Goal: Task Accomplishment & Management: Manage account settings

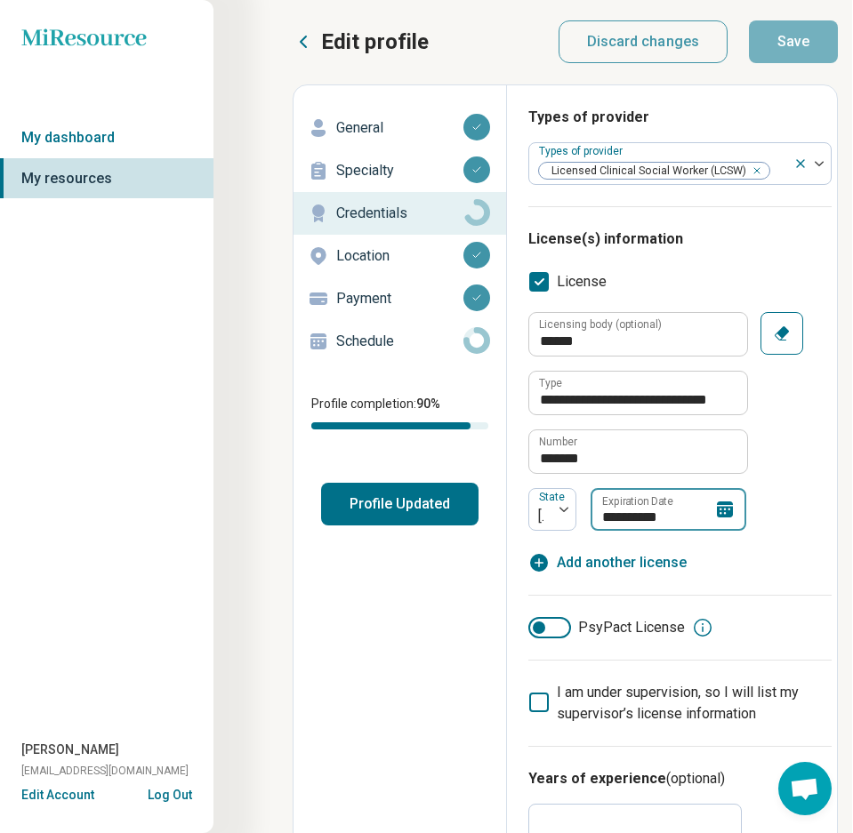
scroll to position [1, 6]
click at [727, 512] on icon at bounding box center [725, 510] width 16 height 16
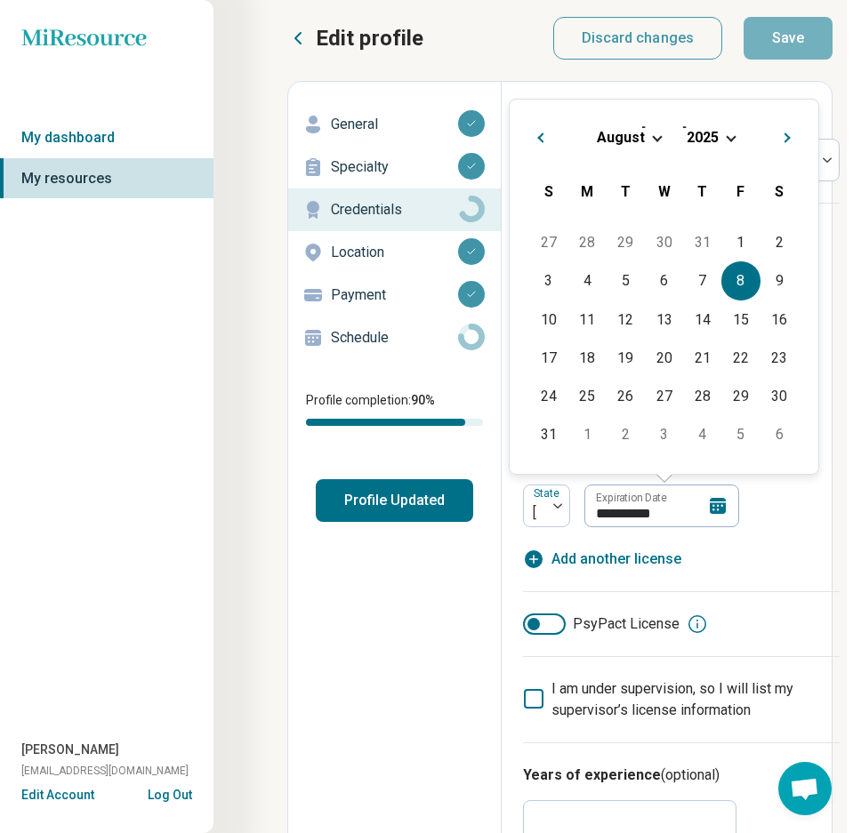
click at [732, 141] on div "[DATE]" at bounding box center [664, 137] width 280 height 19
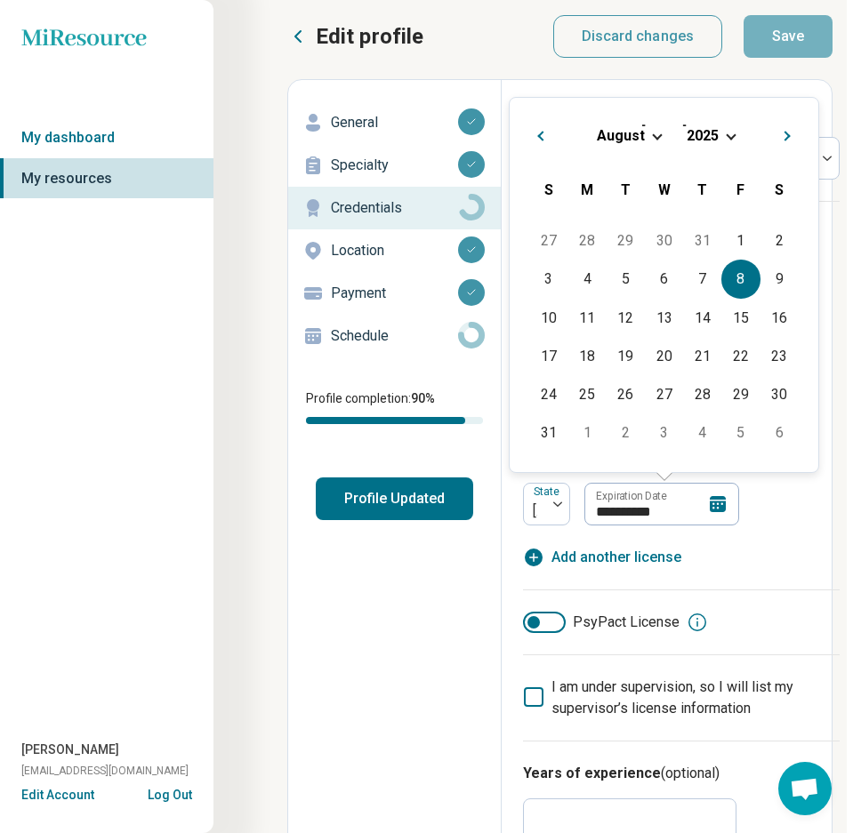
click at [732, 138] on div "[DATE]" at bounding box center [664, 135] width 280 height 19
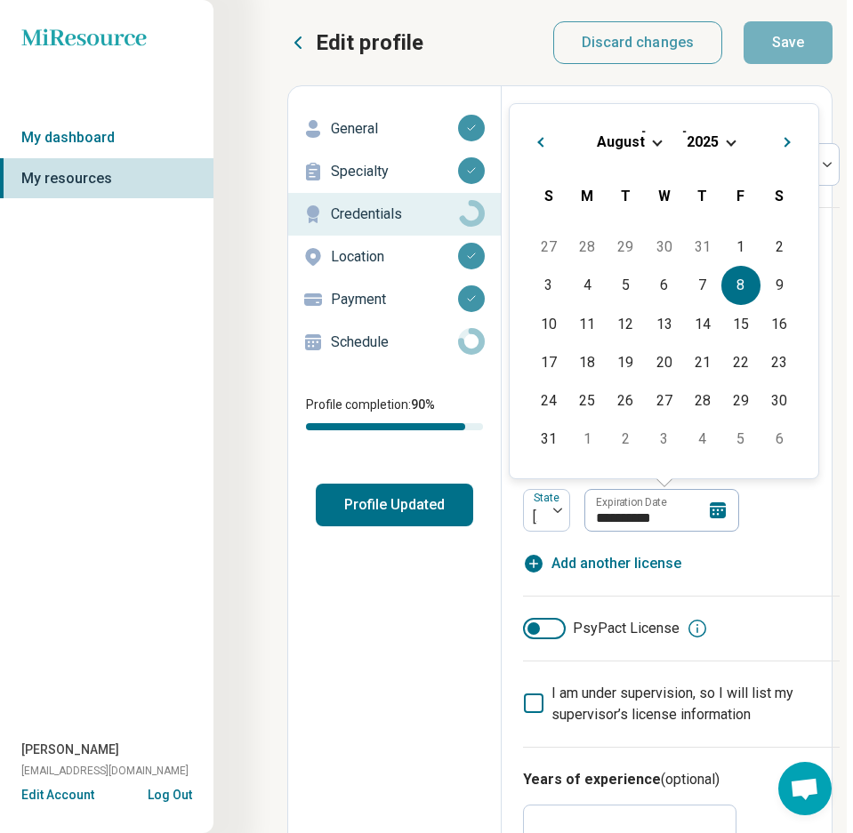
scroll to position [2, 6]
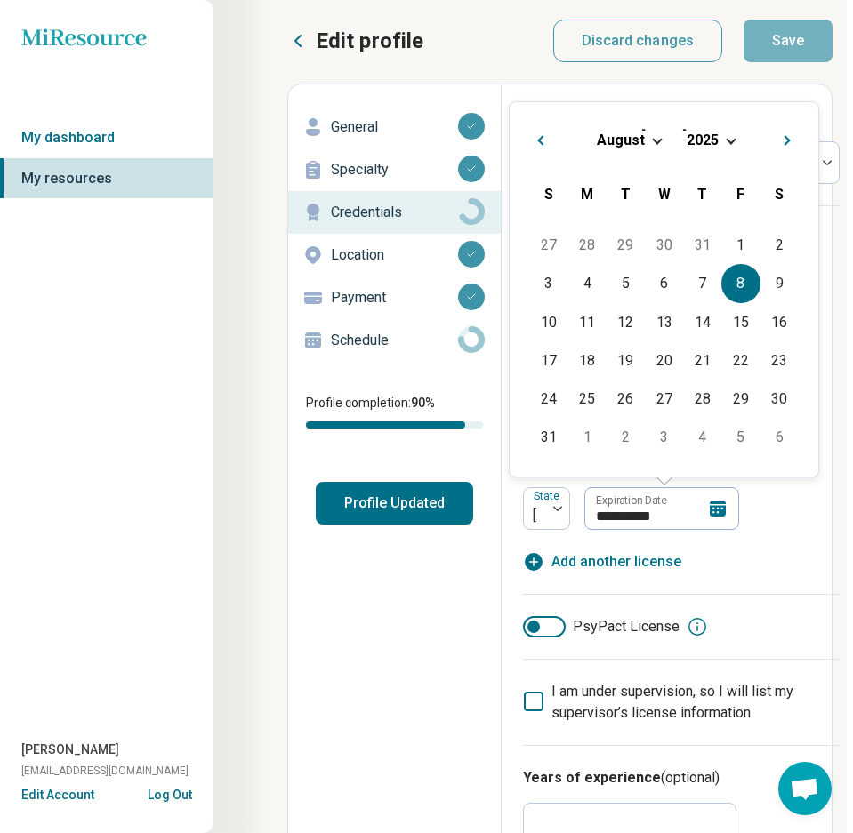
click at [719, 141] on div "[DATE]" at bounding box center [664, 140] width 280 height 19
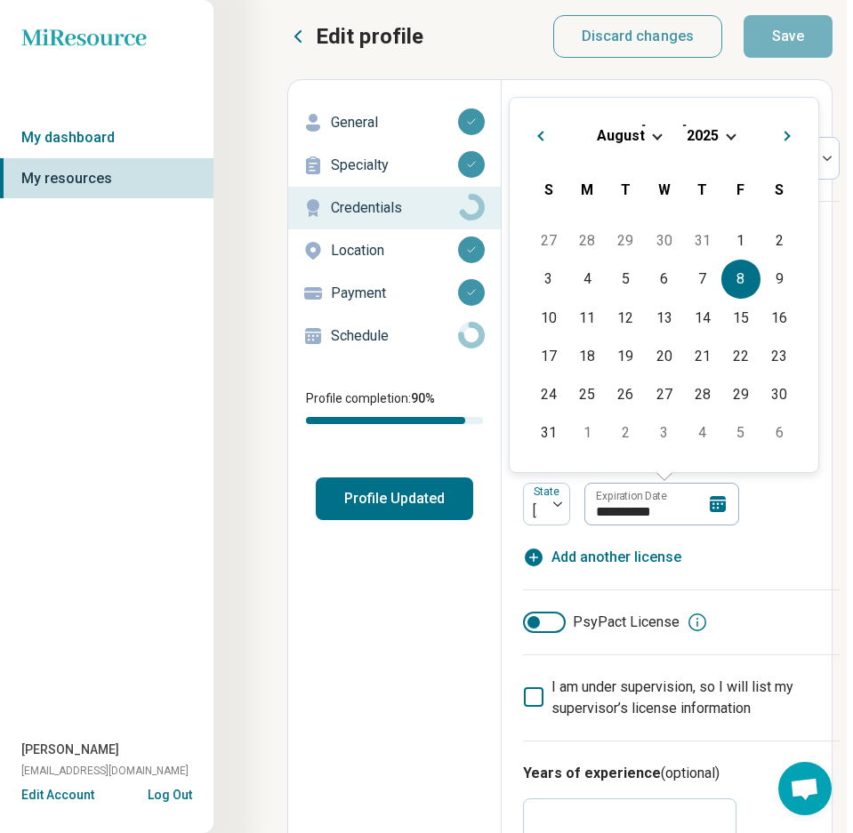
click at [720, 140] on div "[DATE]" at bounding box center [664, 135] width 280 height 19
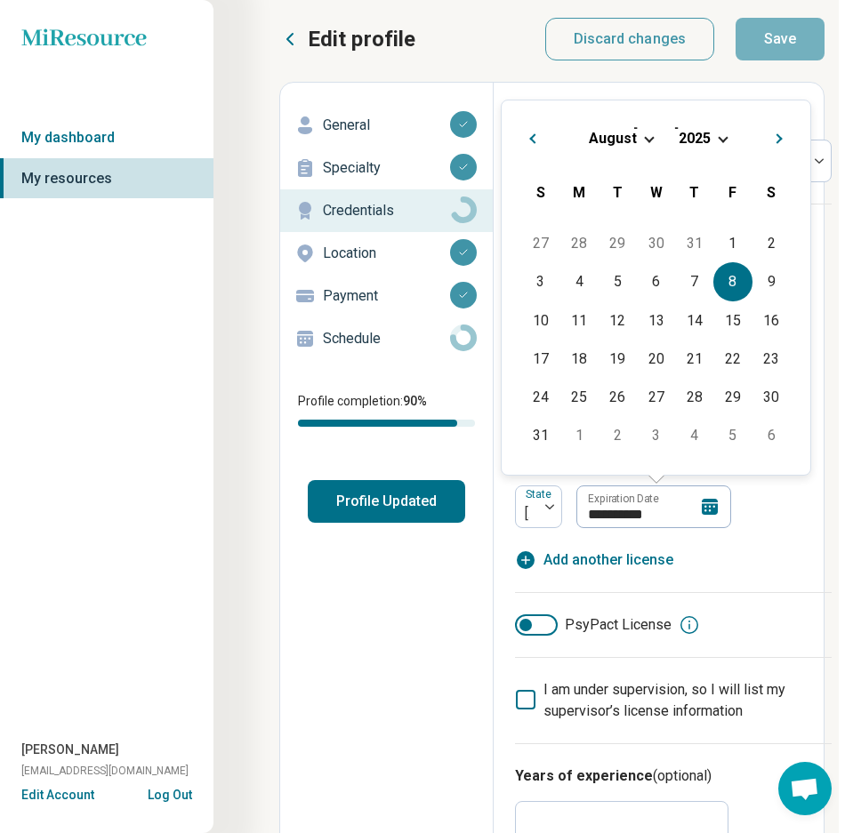
scroll to position [4, 19]
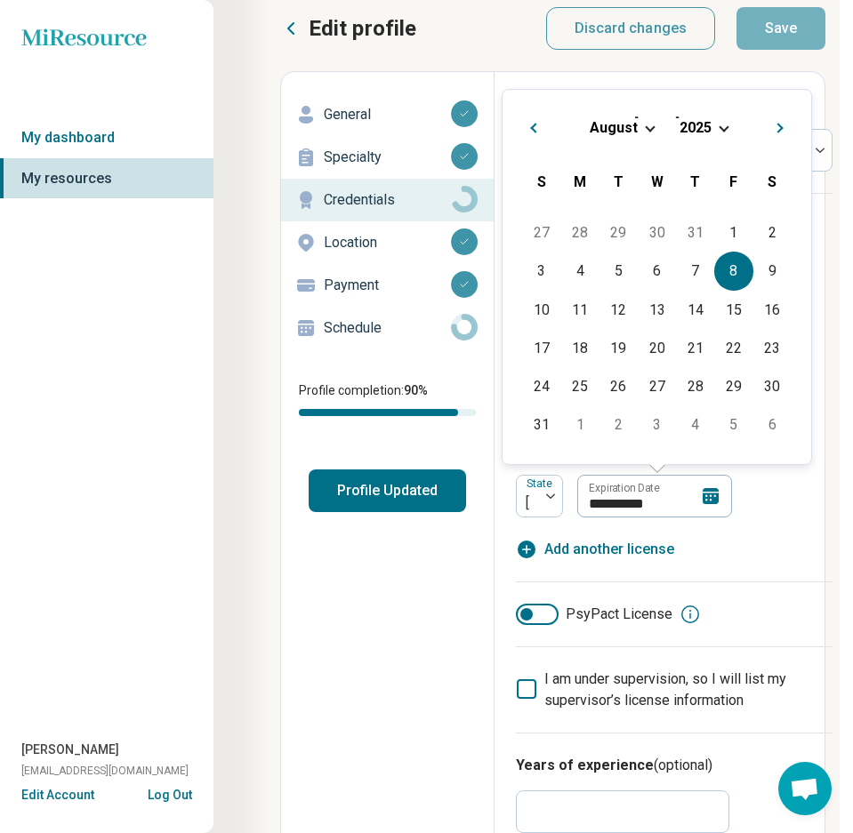
click at [718, 129] on div "[DATE]" at bounding box center [657, 127] width 280 height 19
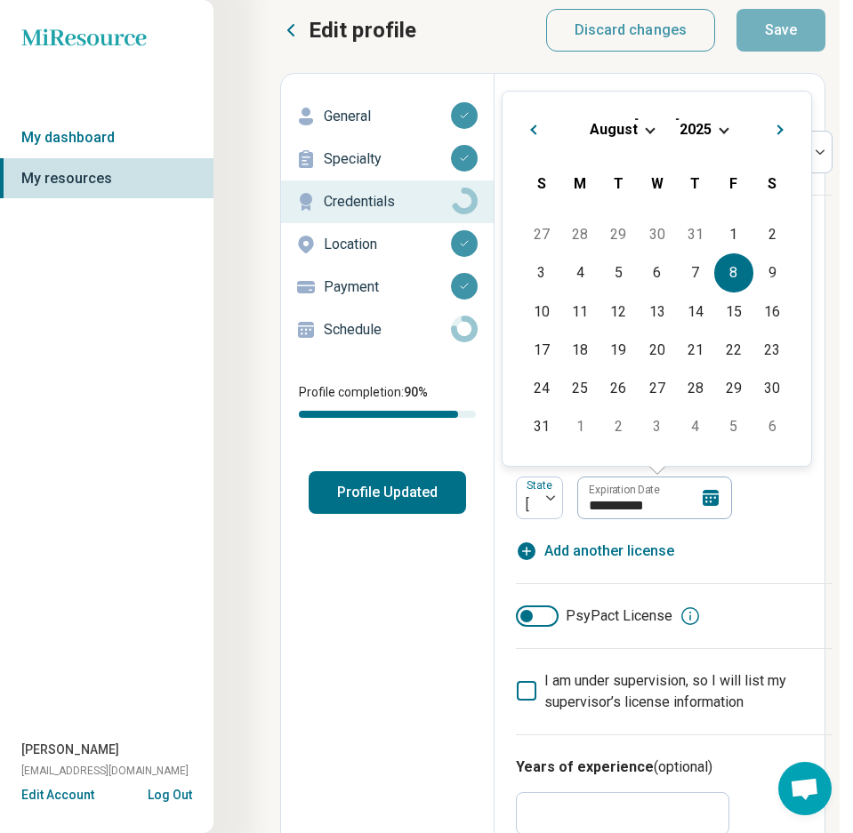
click at [719, 128] on div "[DATE]" at bounding box center [657, 129] width 280 height 19
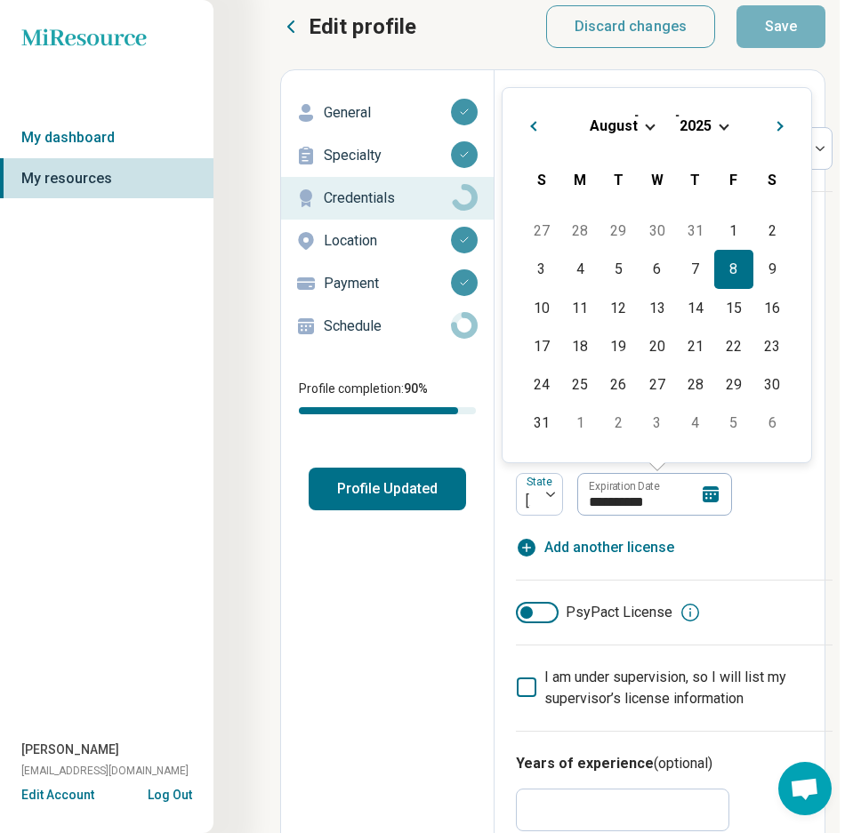
click at [731, 270] on div "8" at bounding box center [733, 269] width 38 height 38
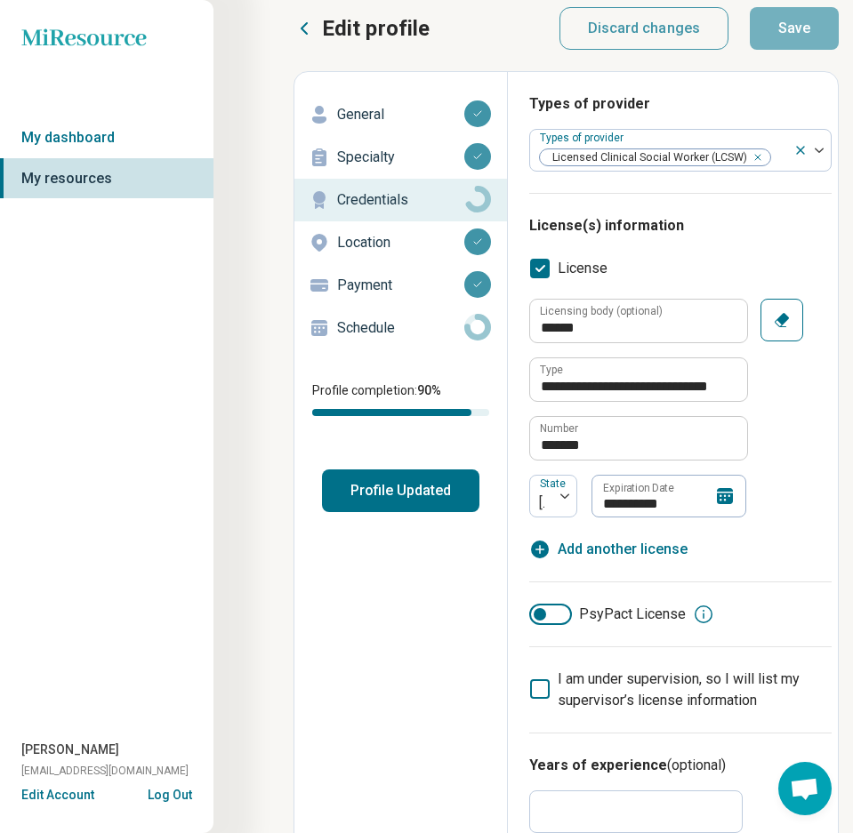
click at [721, 495] on icon at bounding box center [725, 496] width 16 height 16
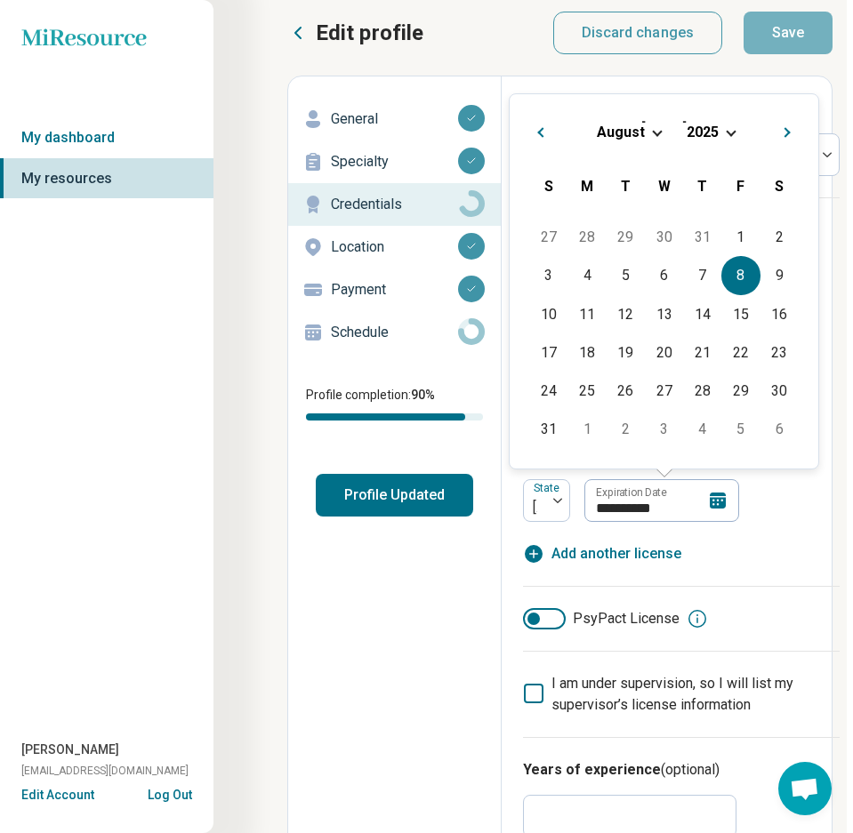
scroll to position [9, 6]
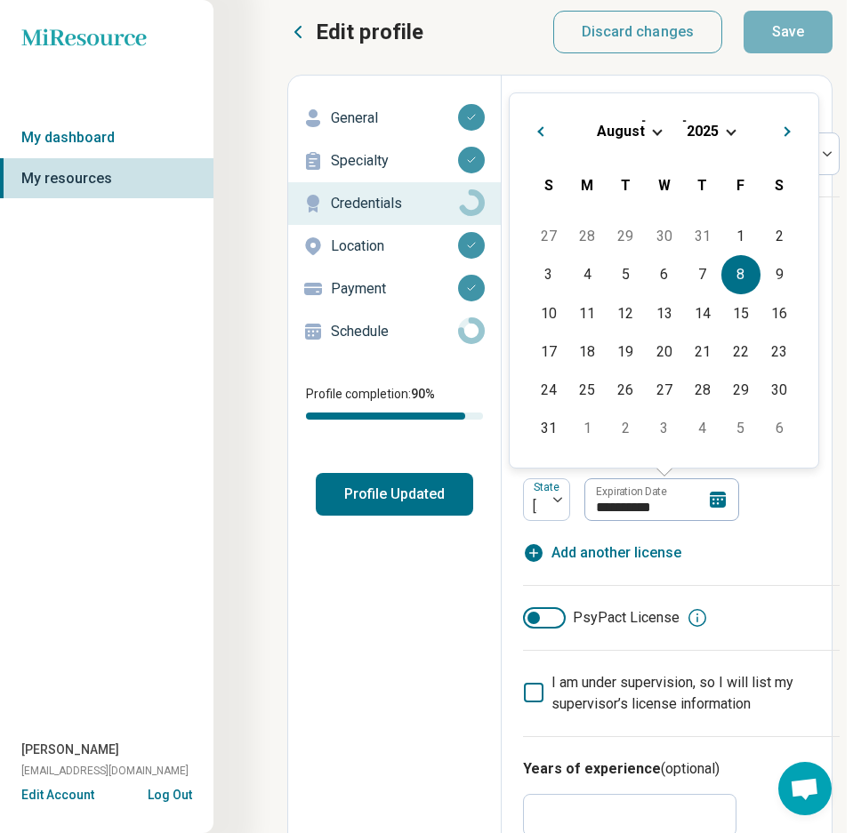
click at [730, 134] on div "[DATE]" at bounding box center [664, 131] width 280 height 19
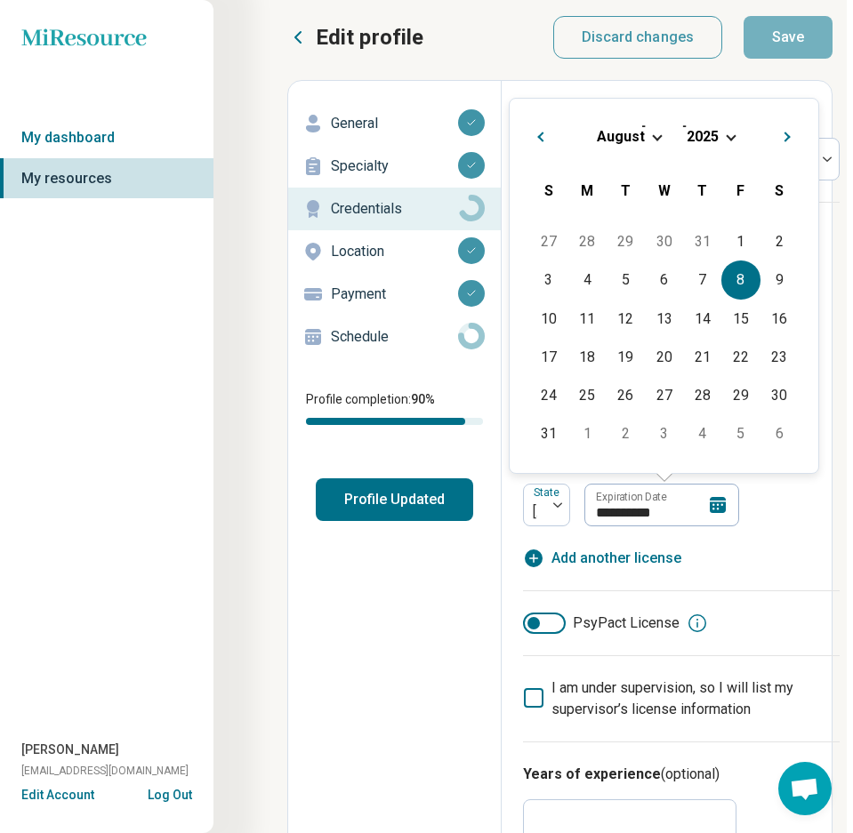
click at [789, 131] on button "Next Month" at bounding box center [789, 134] width 28 height 28
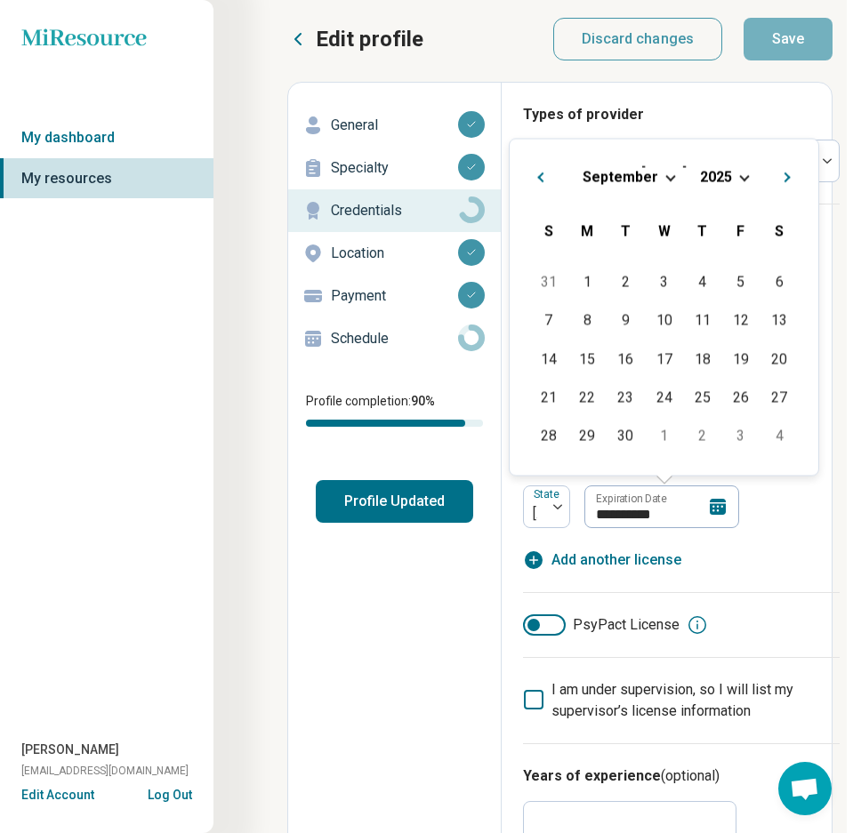
scroll to position [4, 8]
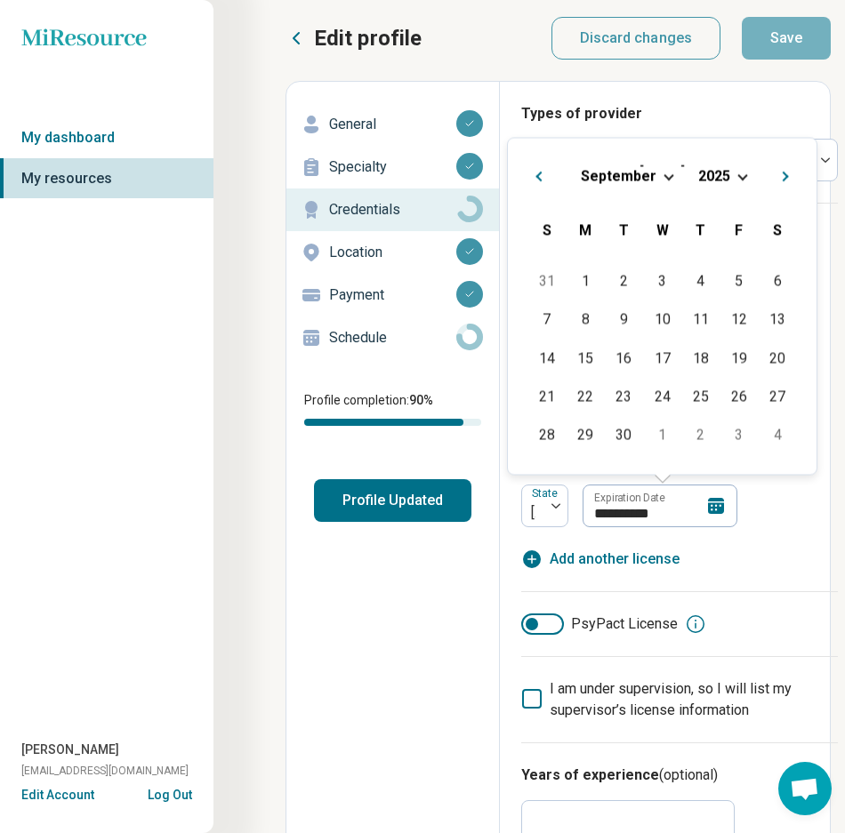
click at [741, 175] on span "Choose Date" at bounding box center [742, 175] width 10 height 10
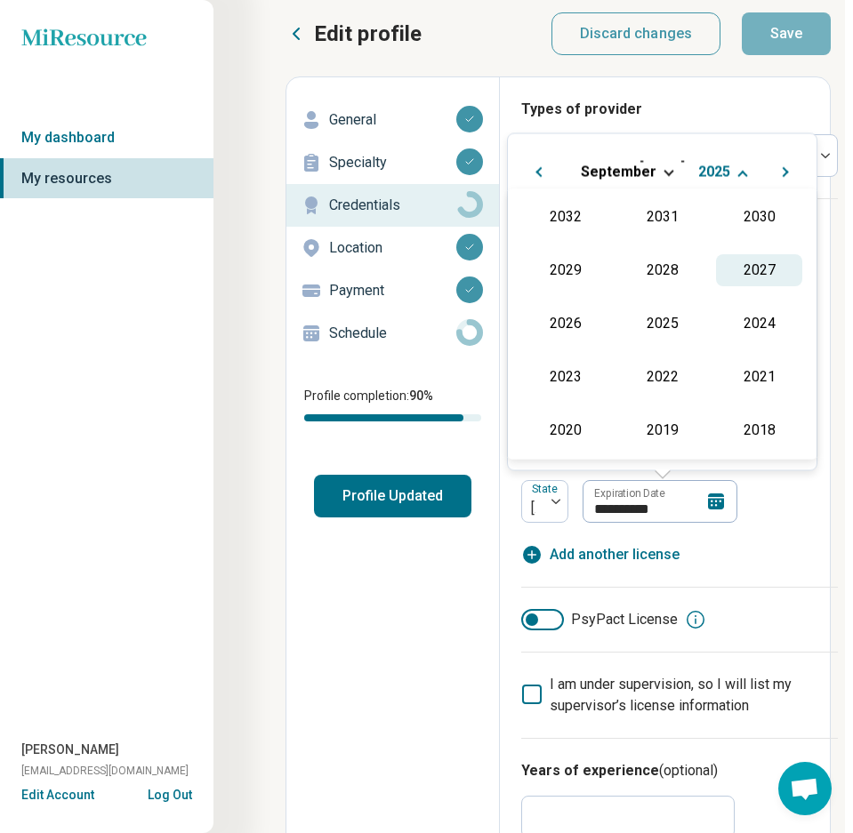
scroll to position [11, 8]
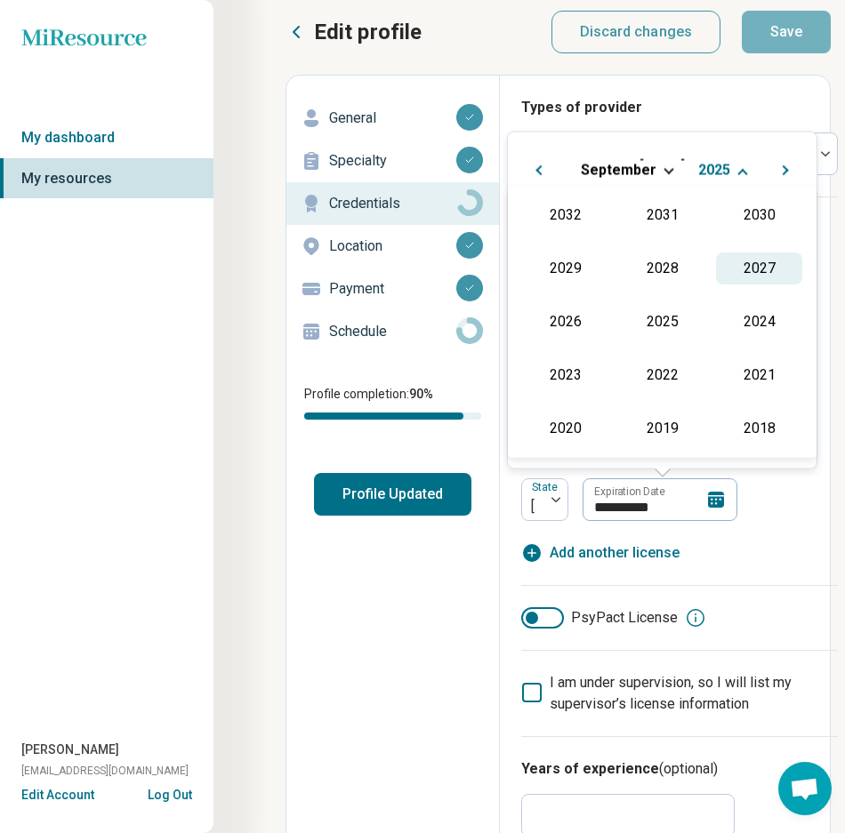
click at [747, 273] on div "2027" at bounding box center [759, 269] width 86 height 32
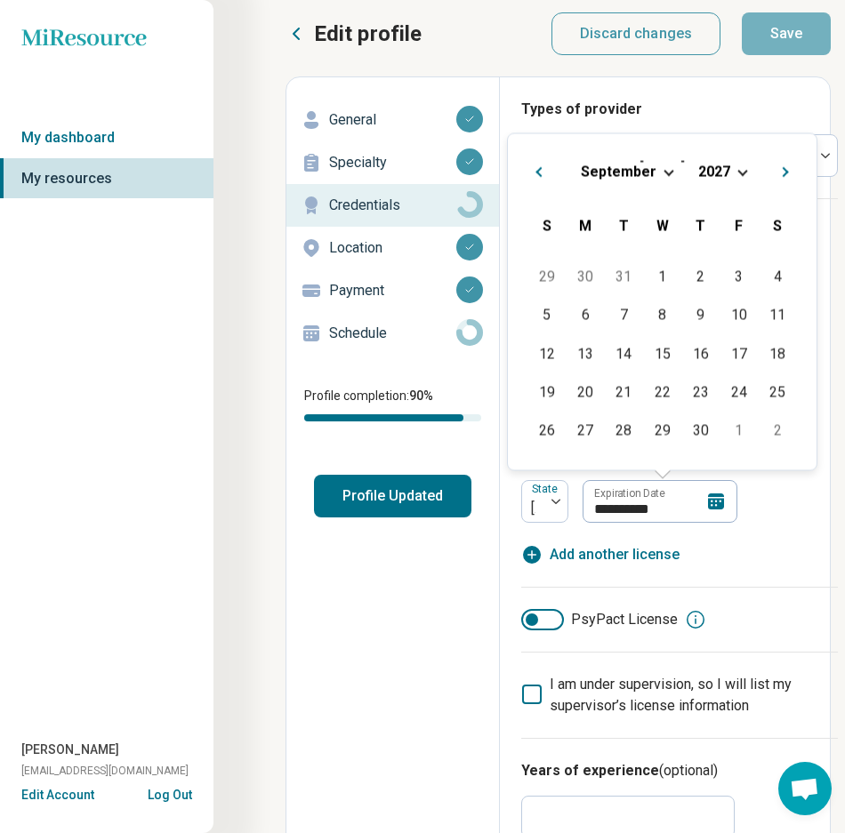
scroll to position [8, 8]
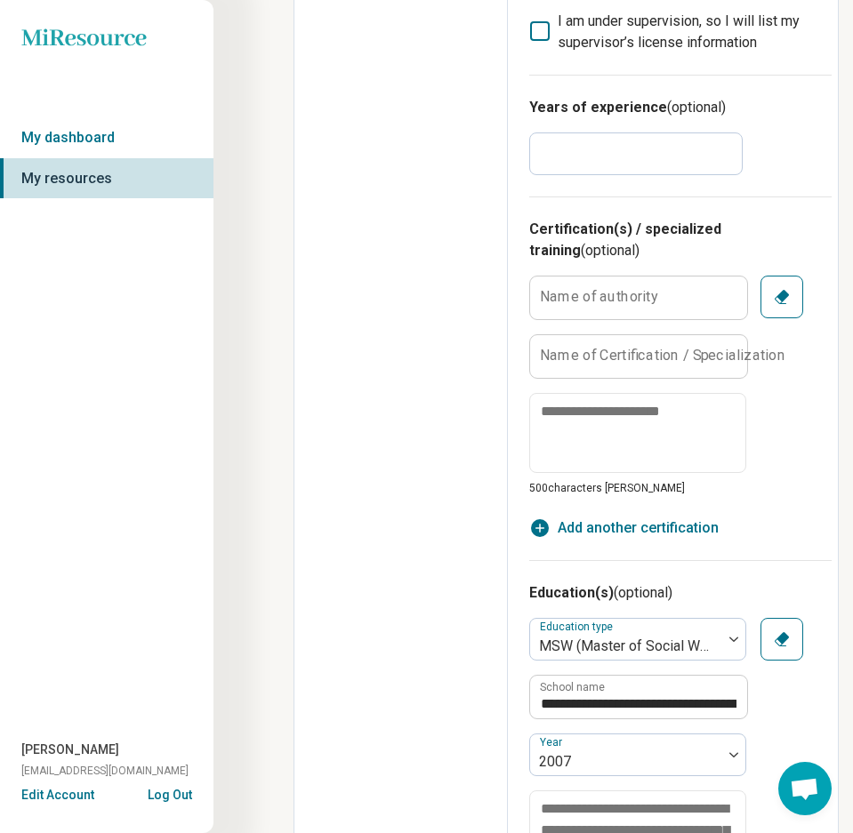
scroll to position [679, 6]
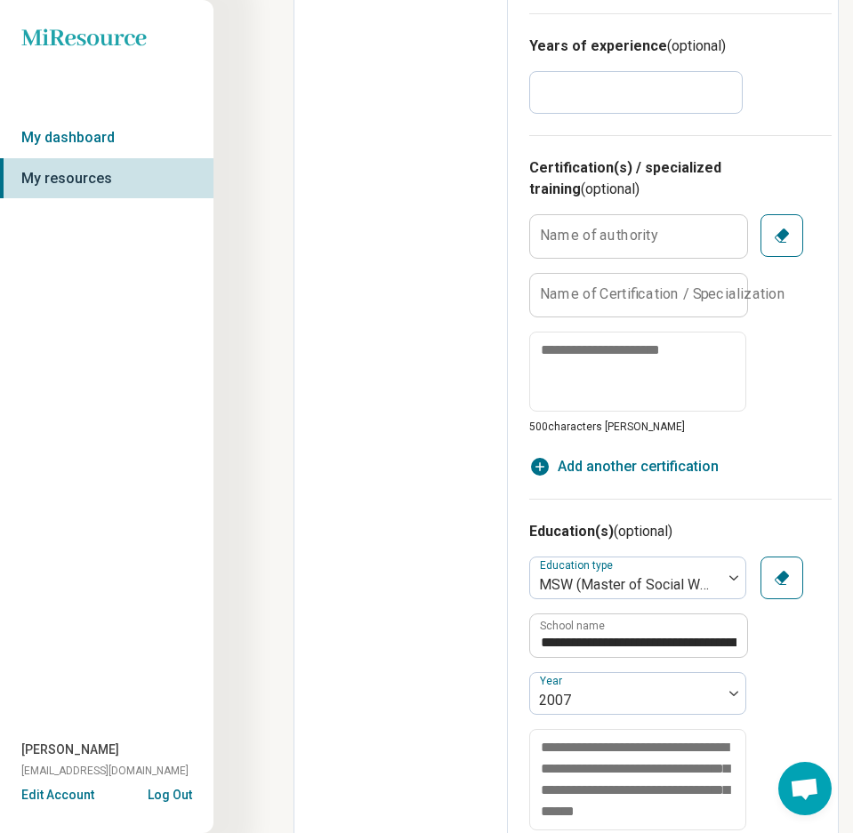
click at [559, 148] on div "Certification(s) / specialized training (optional) Name of authority Name of Ce…" at bounding box center [680, 317] width 302 height 364
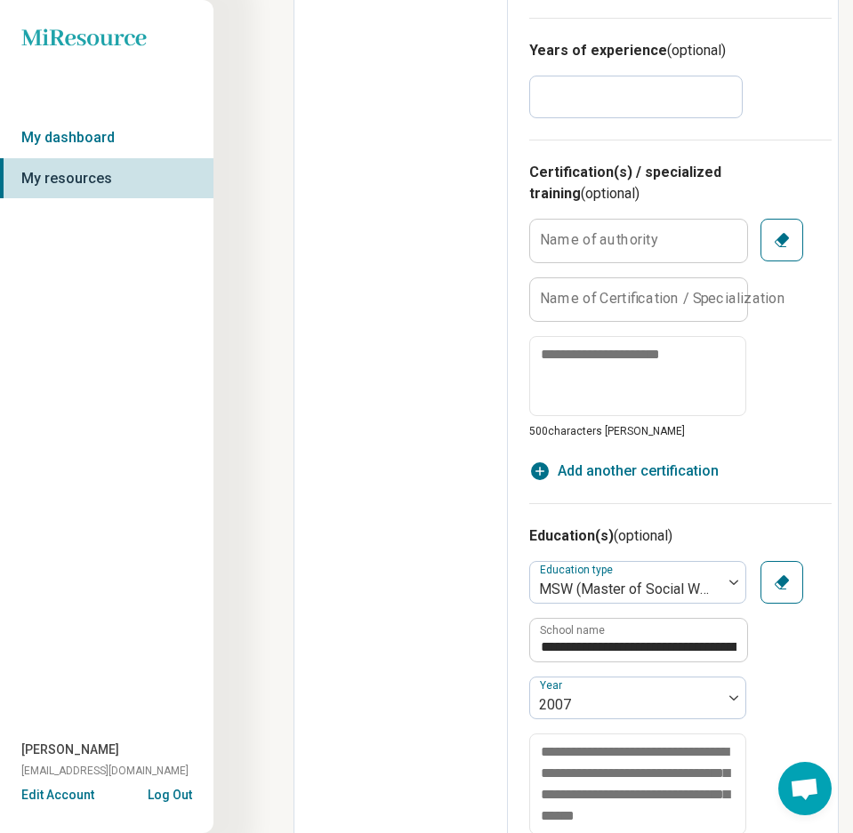
click at [552, 104] on input "**" at bounding box center [635, 97] width 213 height 43
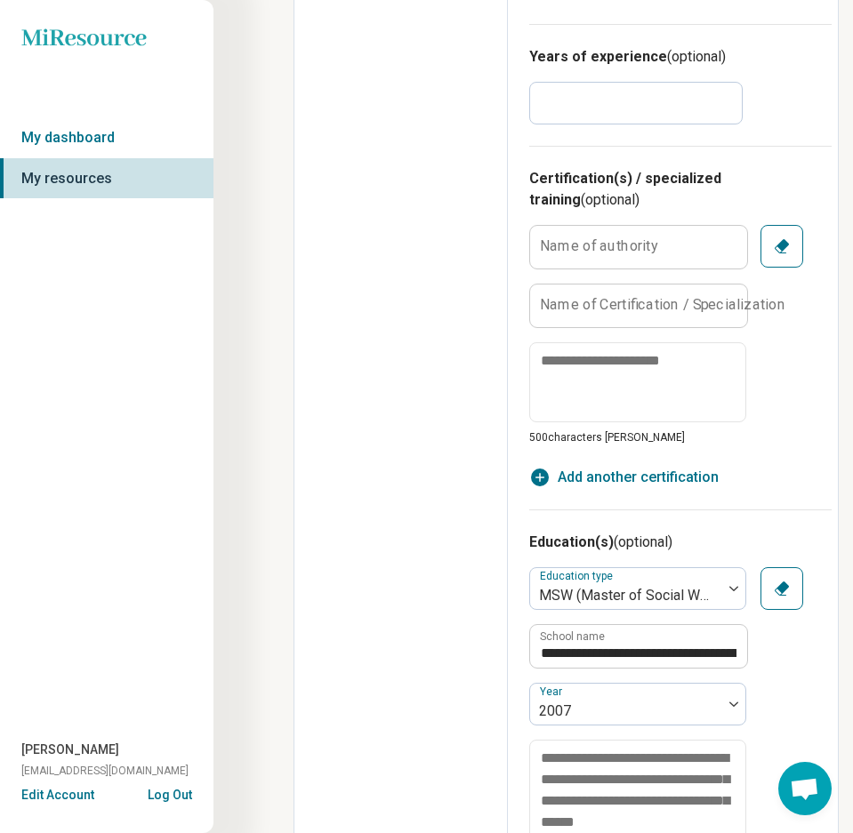
type input "*"
type textarea "*"
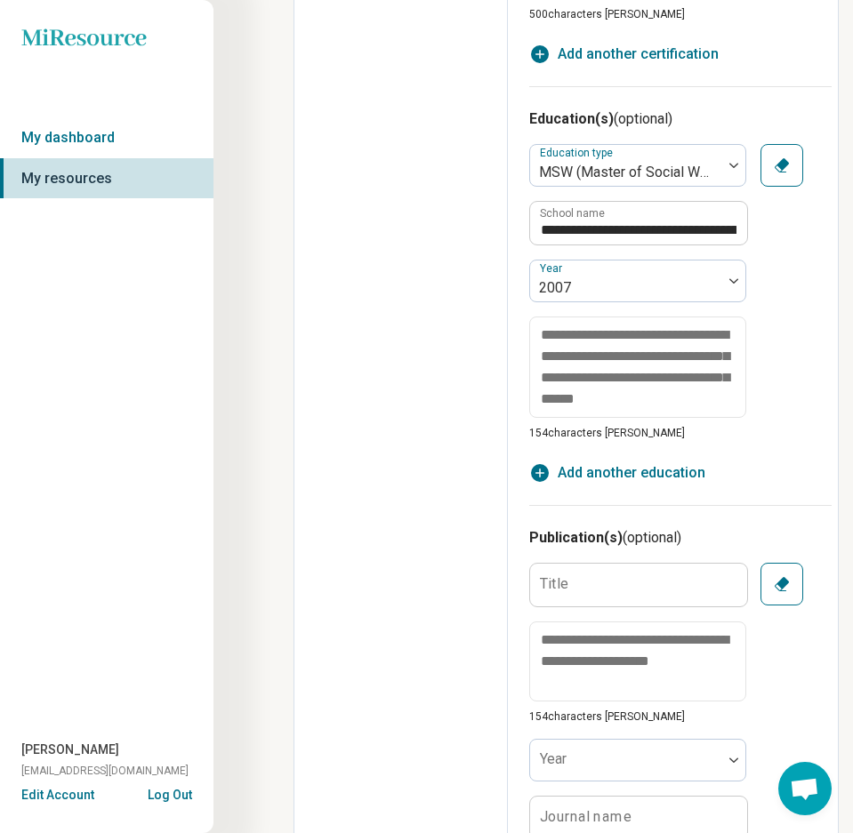
scroll to position [1147, 6]
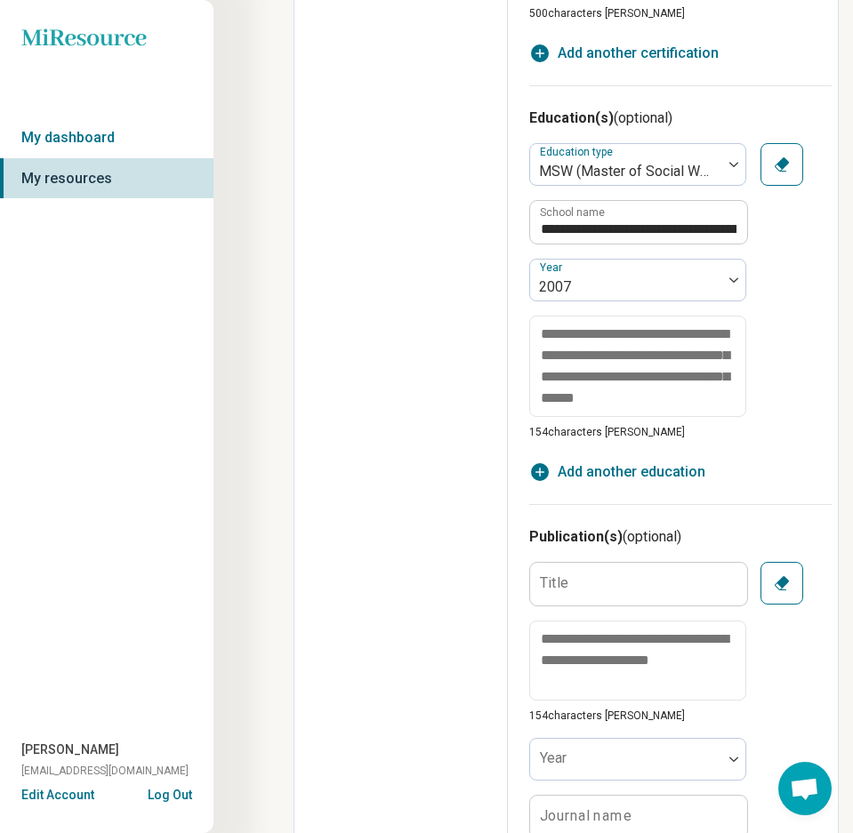
type input "**"
click at [533, 462] on icon "button" at bounding box center [539, 472] width 21 height 21
type textarea "*"
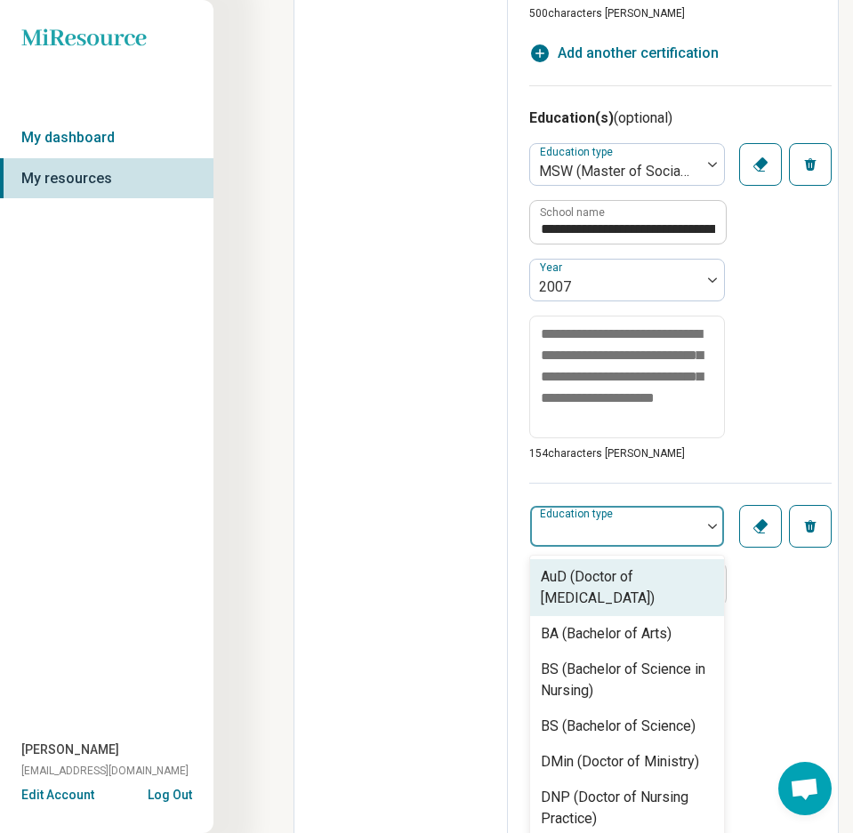
click at [717, 524] on div at bounding box center [712, 526] width 23 height 5
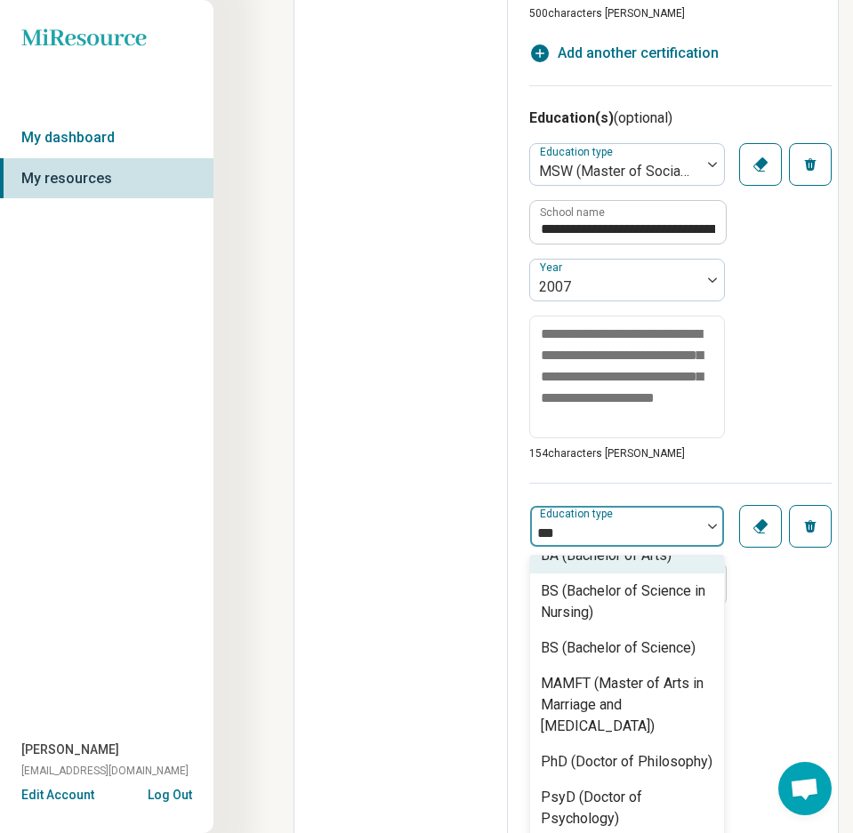
scroll to position [0, 0]
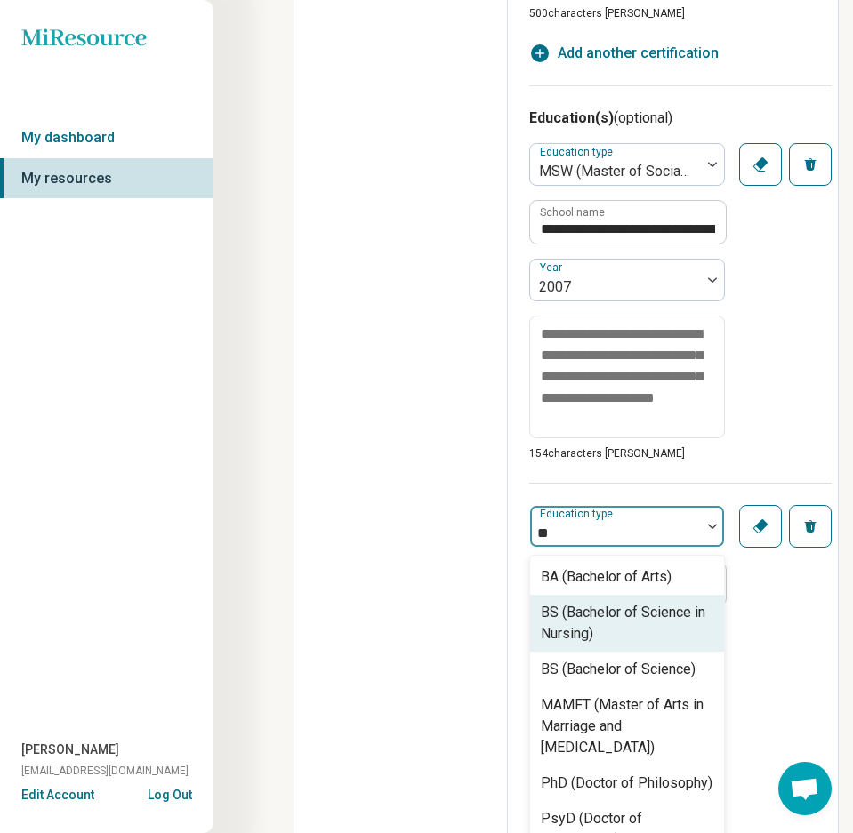
type input "*"
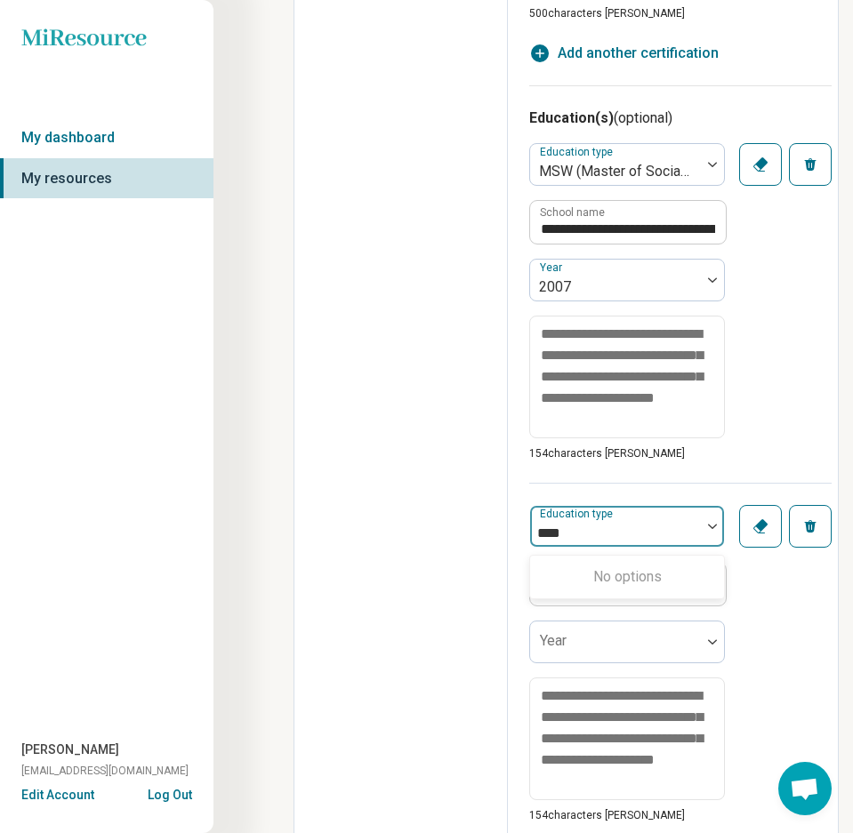
type input "***"
click at [809, 558] on div "0 results available for search term BSW . Use Up and Down to choose options, pr…" at bounding box center [680, 653] width 302 height 341
click at [816, 519] on icon "button" at bounding box center [810, 526] width 14 height 14
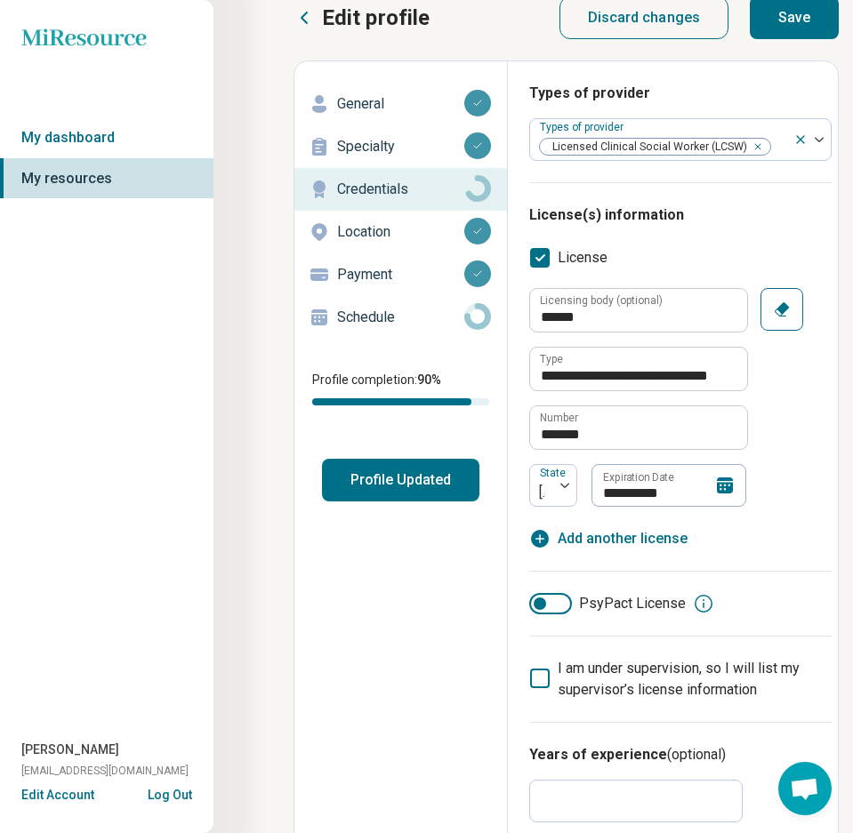
scroll to position [0, 6]
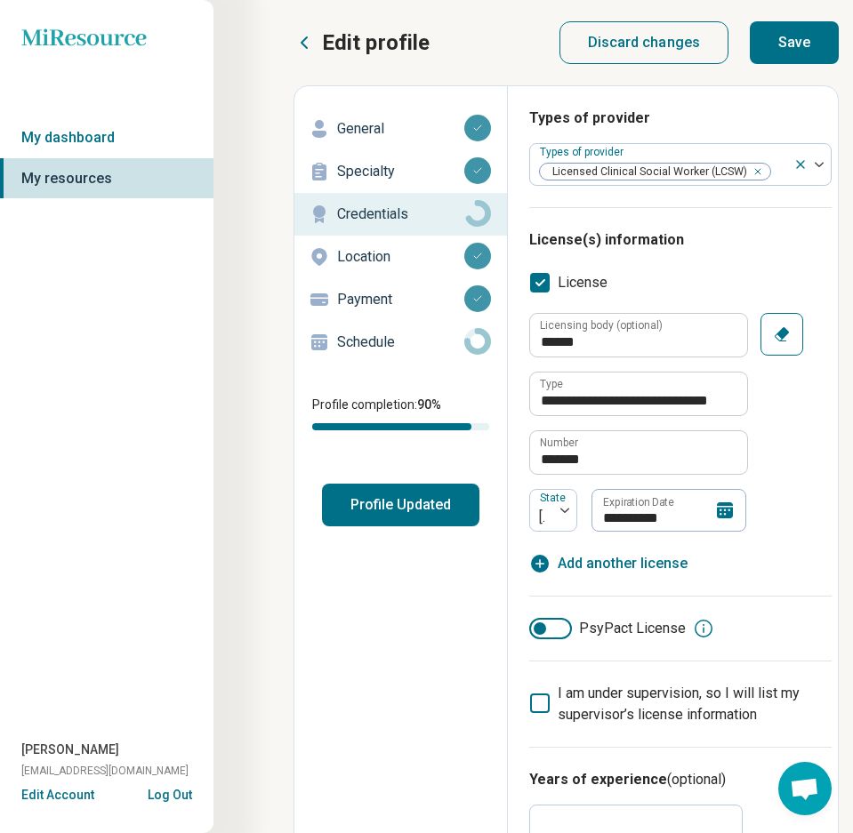
click at [789, 44] on button "Save" at bounding box center [794, 42] width 89 height 43
type textarea "*"
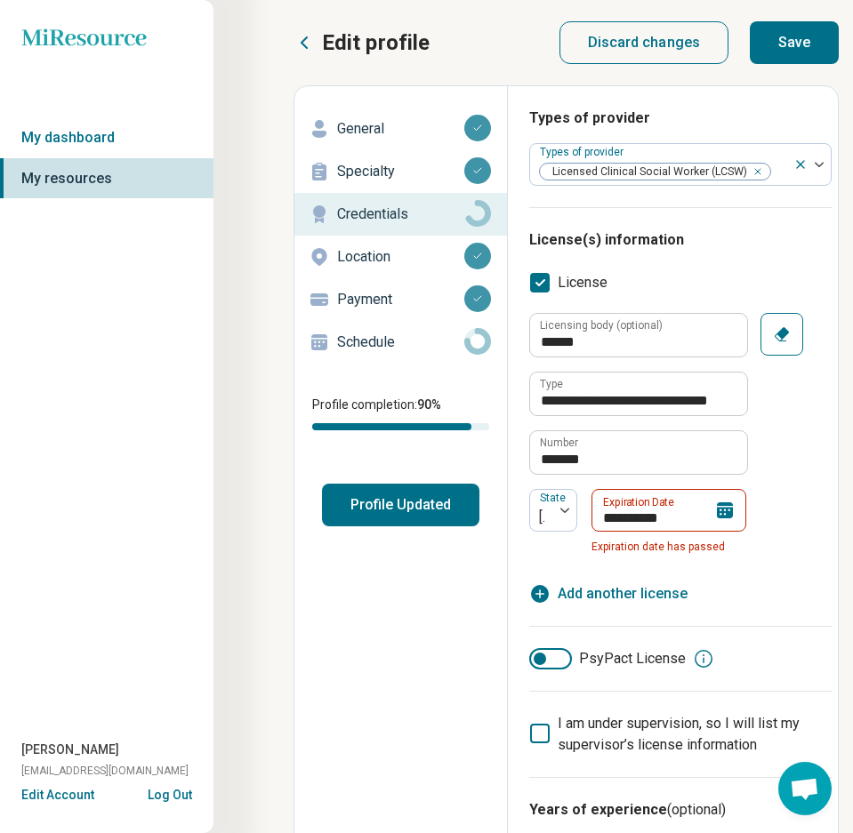
click at [729, 518] on icon at bounding box center [724, 510] width 21 height 21
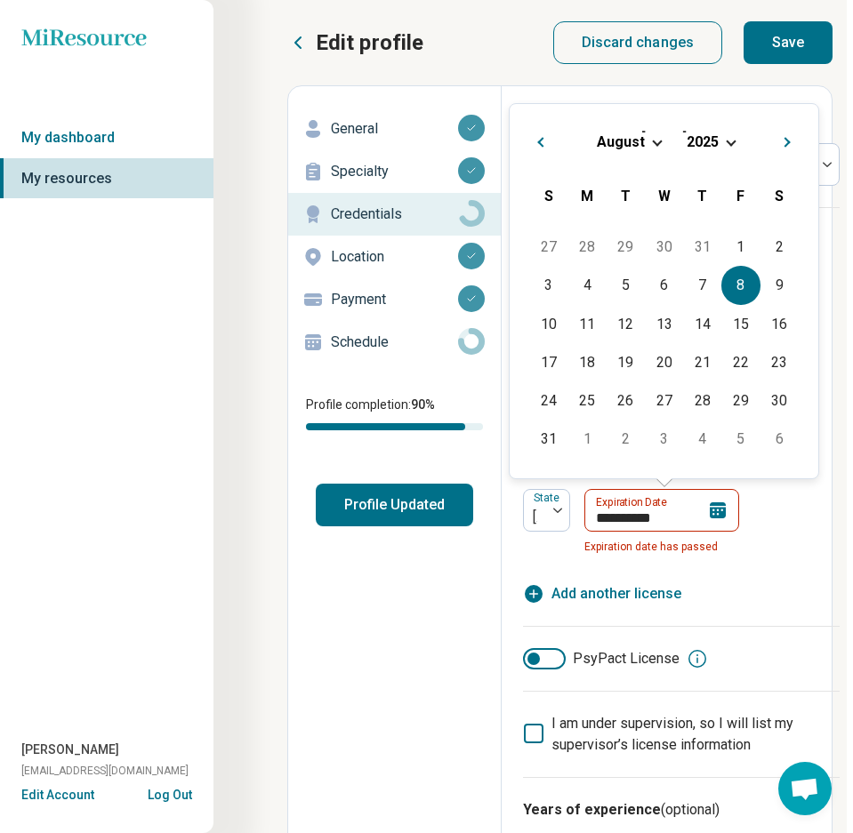
click at [788, 143] on span "Next Month" at bounding box center [788, 143] width 0 height 21
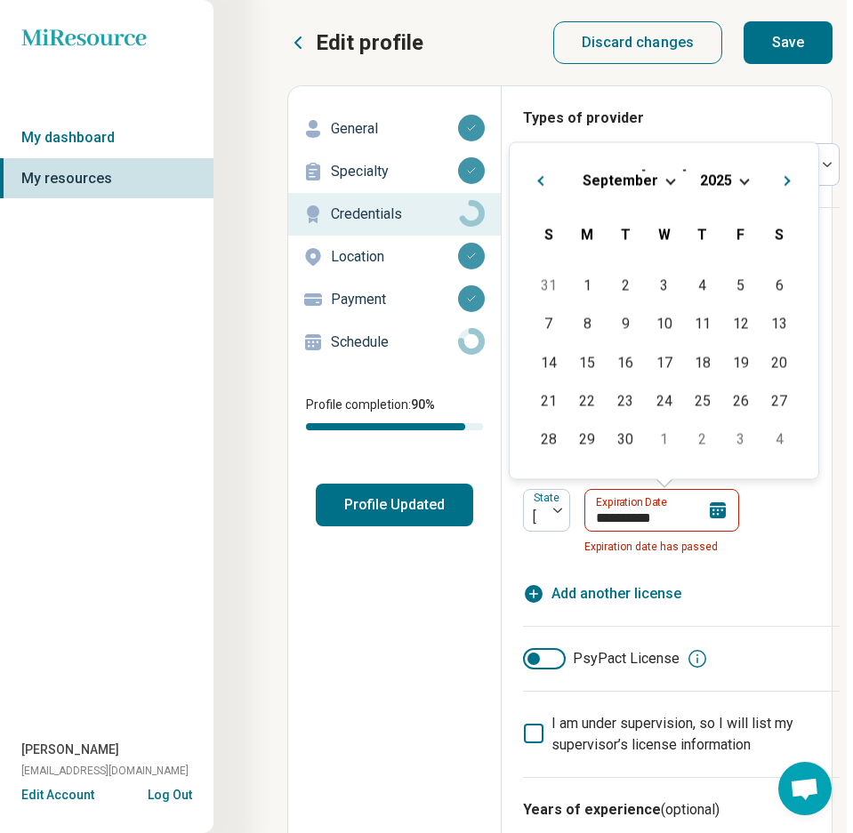
click at [789, 183] on button "Next Month" at bounding box center [789, 179] width 28 height 28
click at [734, 184] on div "[DATE]" at bounding box center [664, 180] width 280 height 19
click at [539, 185] on button "Previous Month" at bounding box center [538, 179] width 28 height 28
click at [743, 181] on span "Choose Date" at bounding box center [744, 179] width 10 height 10
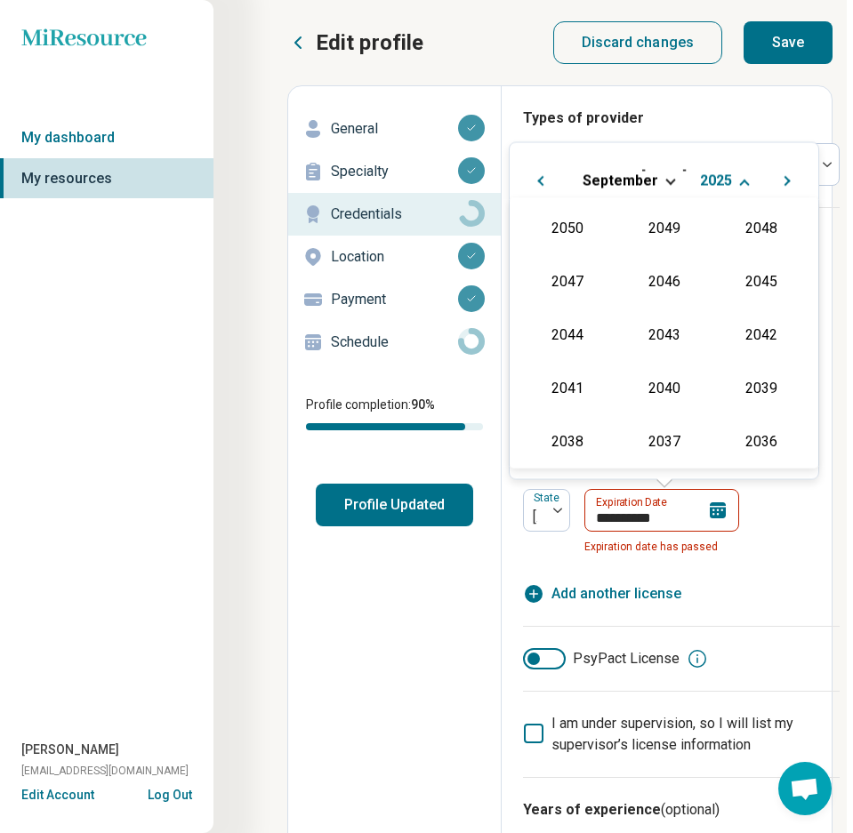
scroll to position [322, 0]
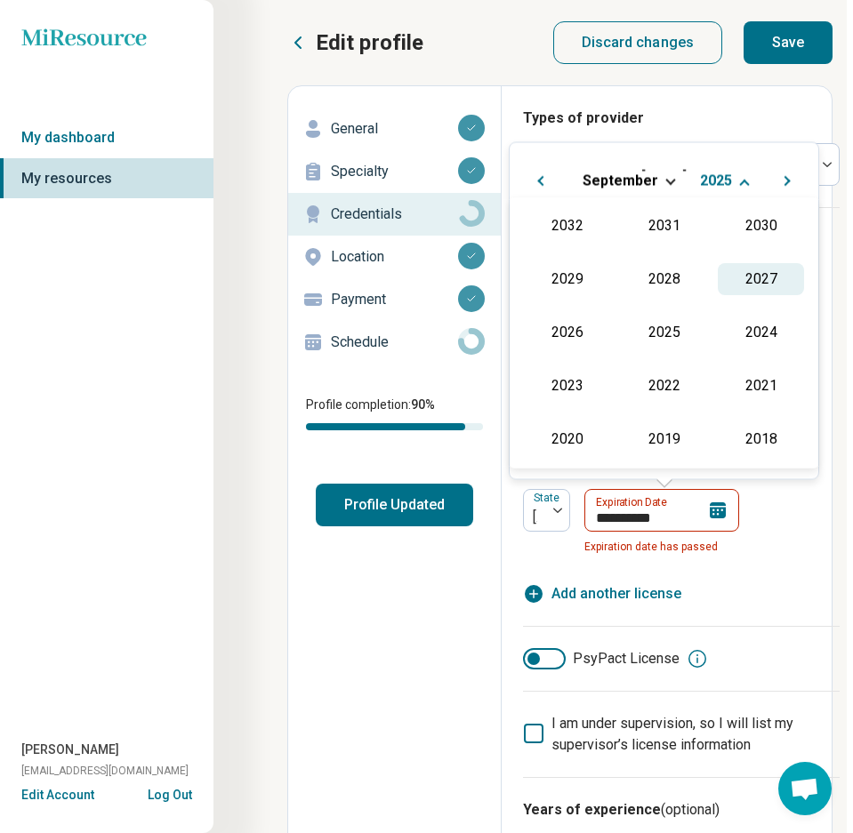
click at [755, 285] on div "2027" at bounding box center [761, 279] width 86 height 32
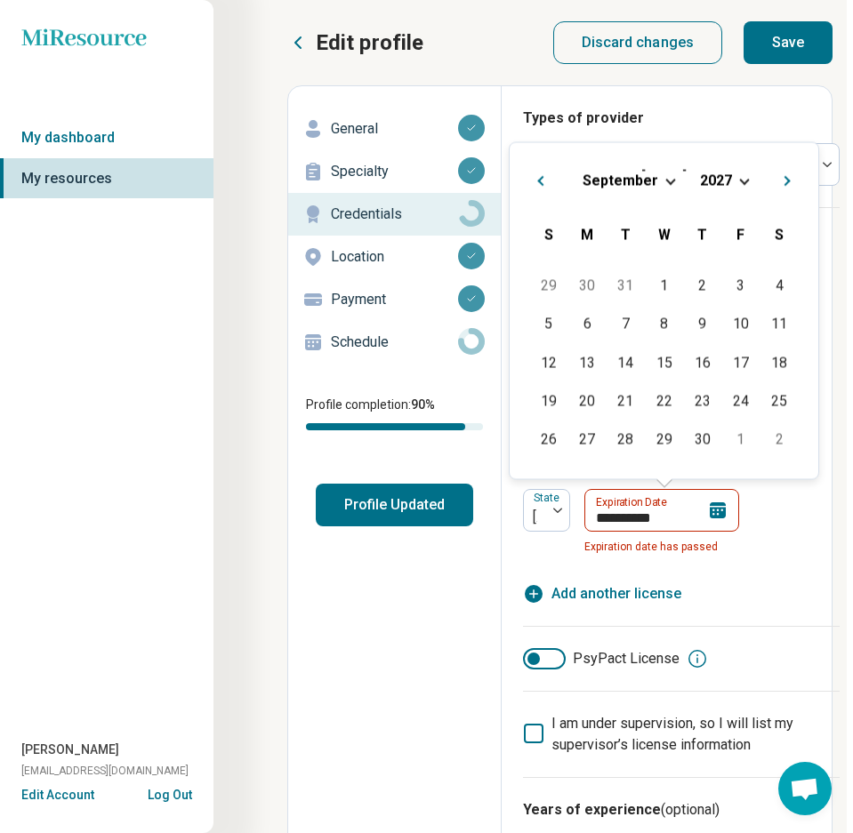
click at [670, 182] on div "[DATE]" at bounding box center [664, 180] width 280 height 19
click at [666, 179] on span "Choose Date" at bounding box center [670, 179] width 10 height 10
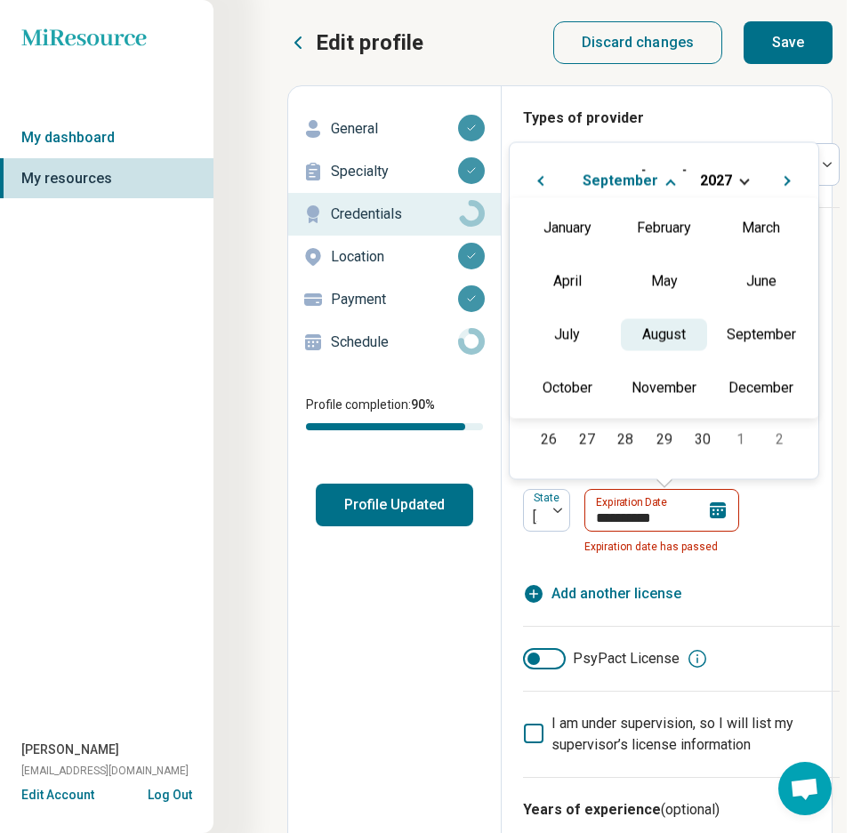
click at [675, 326] on div "August" at bounding box center [664, 334] width 86 height 32
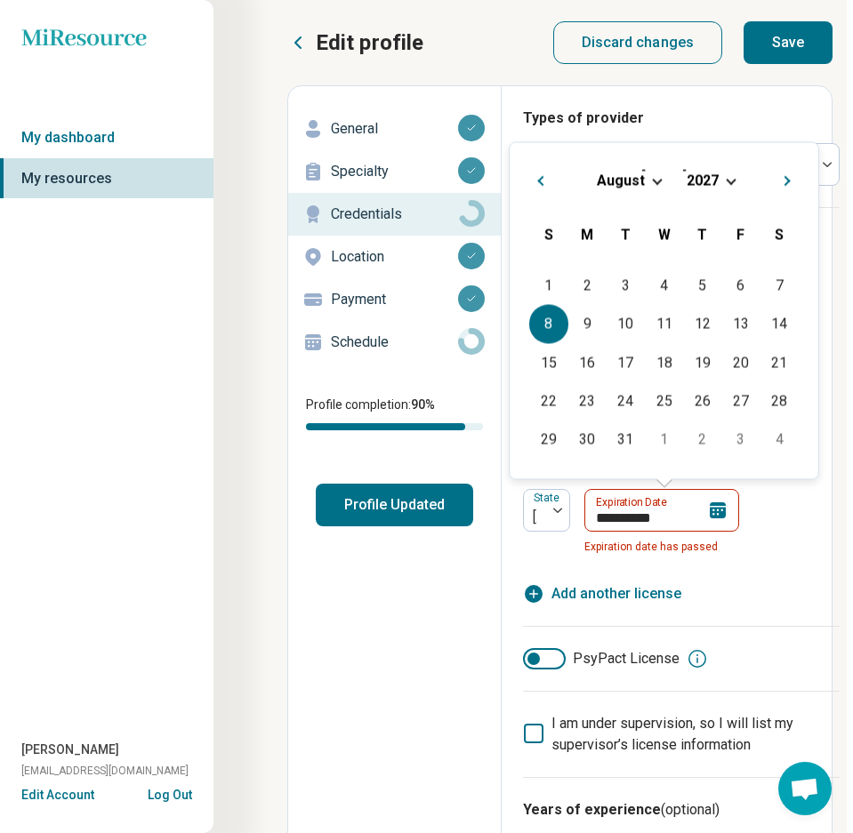
click at [550, 328] on div "8" at bounding box center [548, 324] width 38 height 38
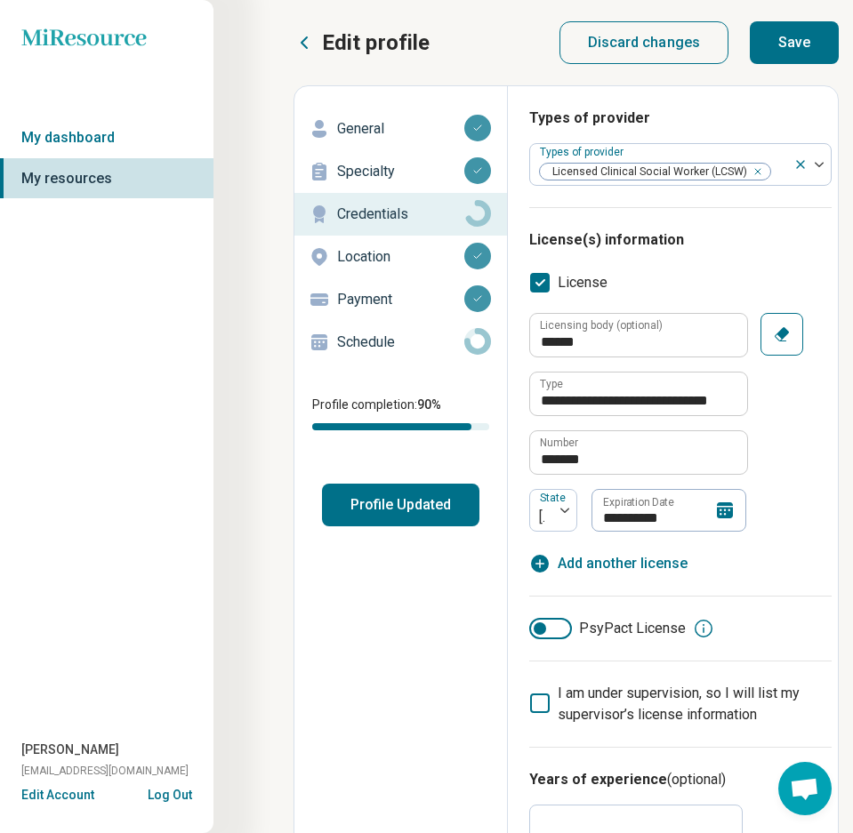
click at [719, 510] on icon at bounding box center [725, 510] width 16 height 16
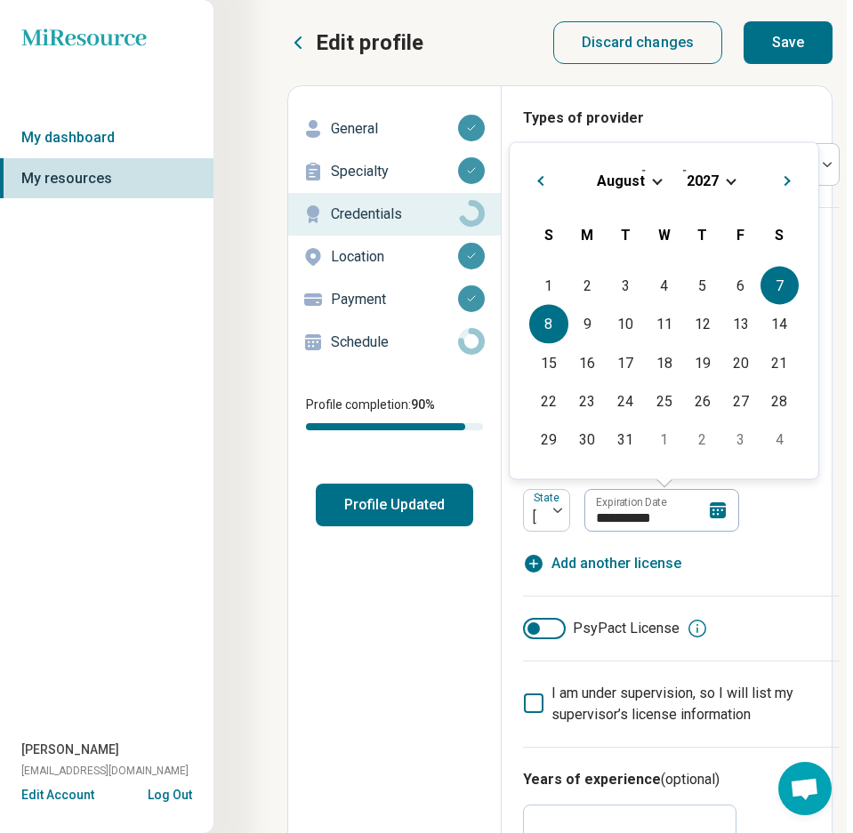
click at [767, 280] on div "7" at bounding box center [779, 286] width 38 height 38
type input "**********"
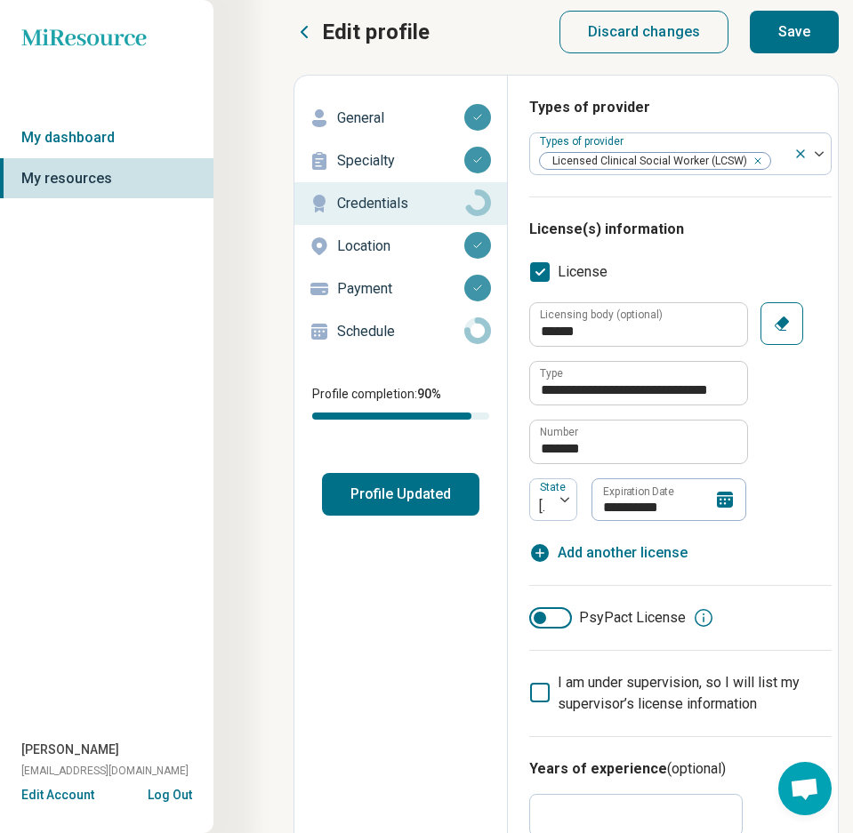
scroll to position [11, 6]
click at [794, 32] on button "Save" at bounding box center [794, 32] width 89 height 43
type textarea "*"
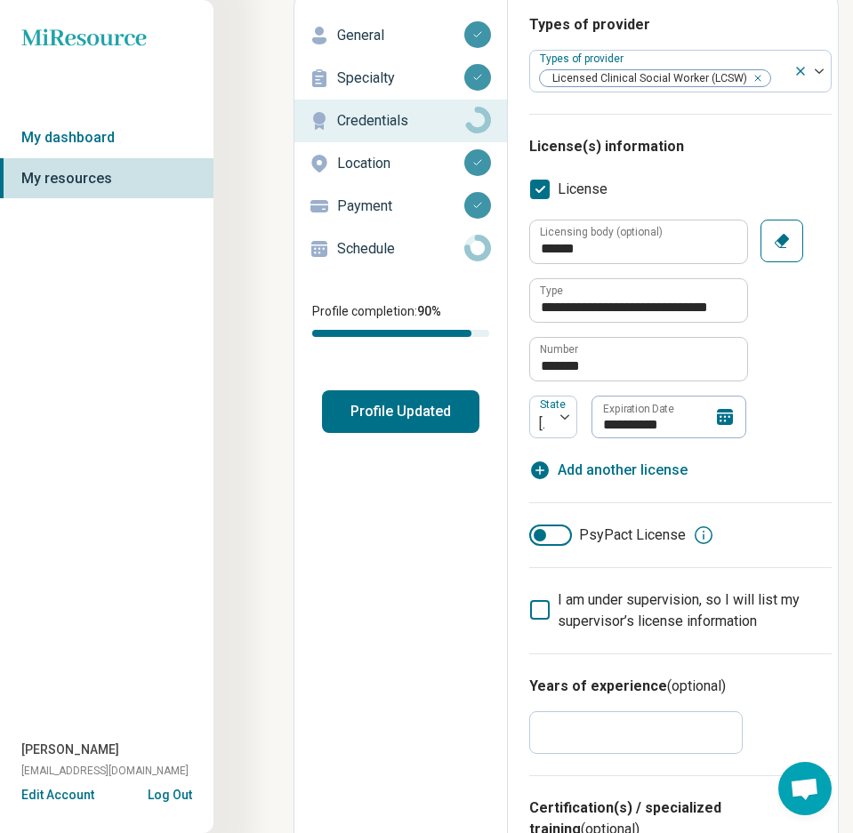
scroll to position [0, 6]
